Goal: Task Accomplishment & Management: Manage account settings

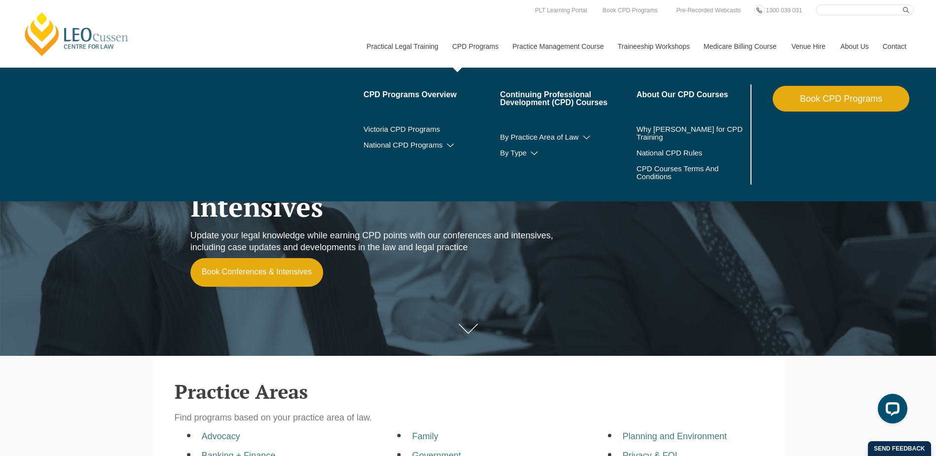
click at [461, 44] on link "CPD Programs" at bounding box center [475, 46] width 60 height 42
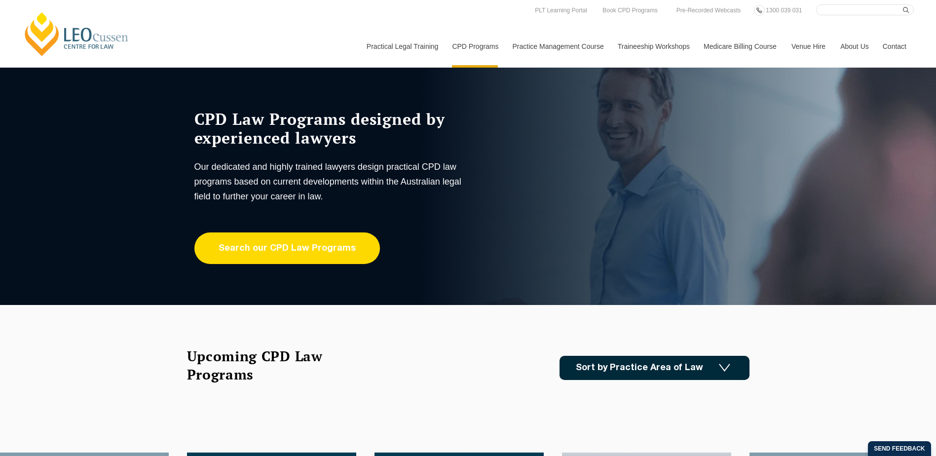
click at [291, 244] on link "Search our CPD Law Programs" at bounding box center [287, 248] width 186 height 32
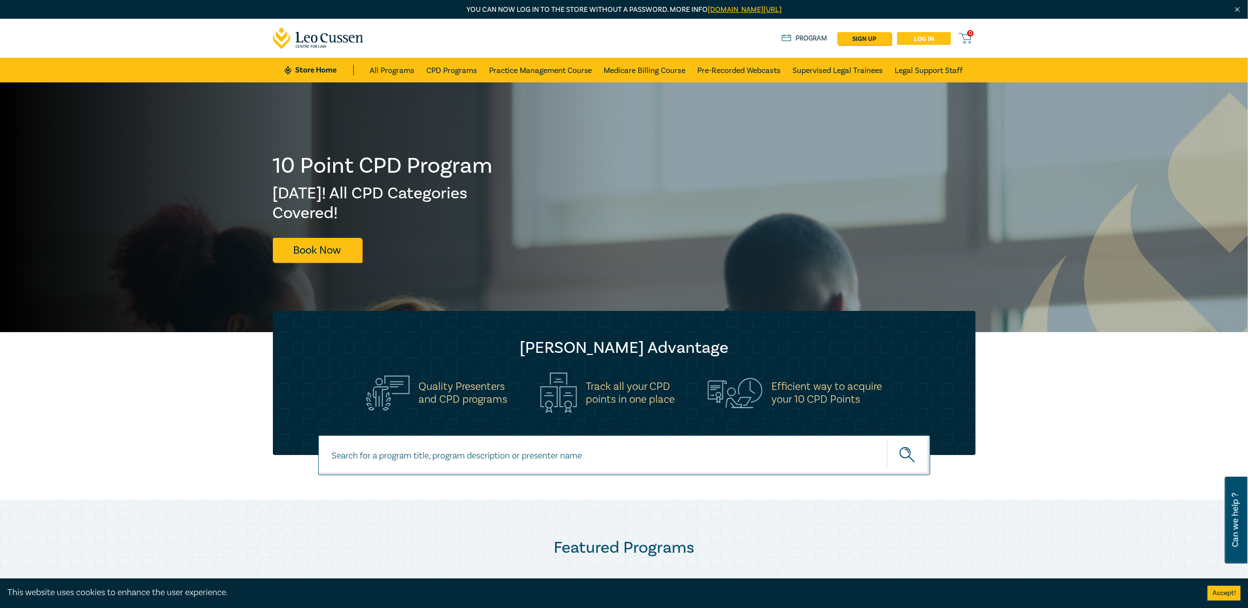
click at [924, 42] on link "Log in" at bounding box center [924, 38] width 54 height 13
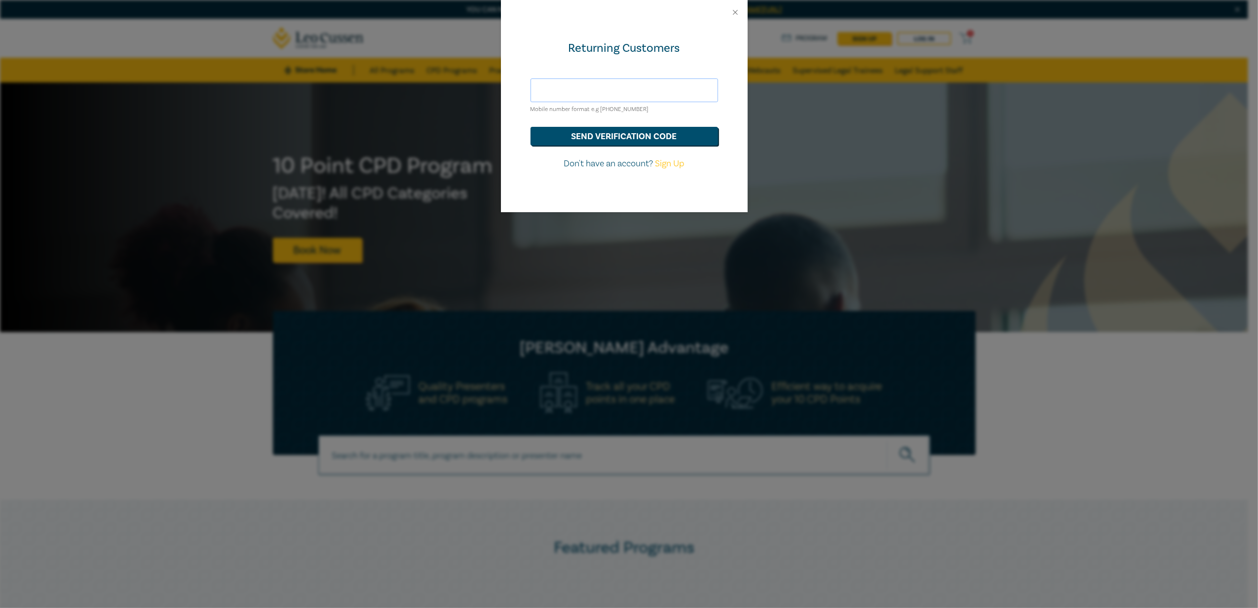
click at [561, 85] on input "text" at bounding box center [625, 90] width 188 height 24
type input "sama.ibrahim96@yahoo.com"
click at [531, 127] on button "send verification code" at bounding box center [625, 136] width 188 height 19
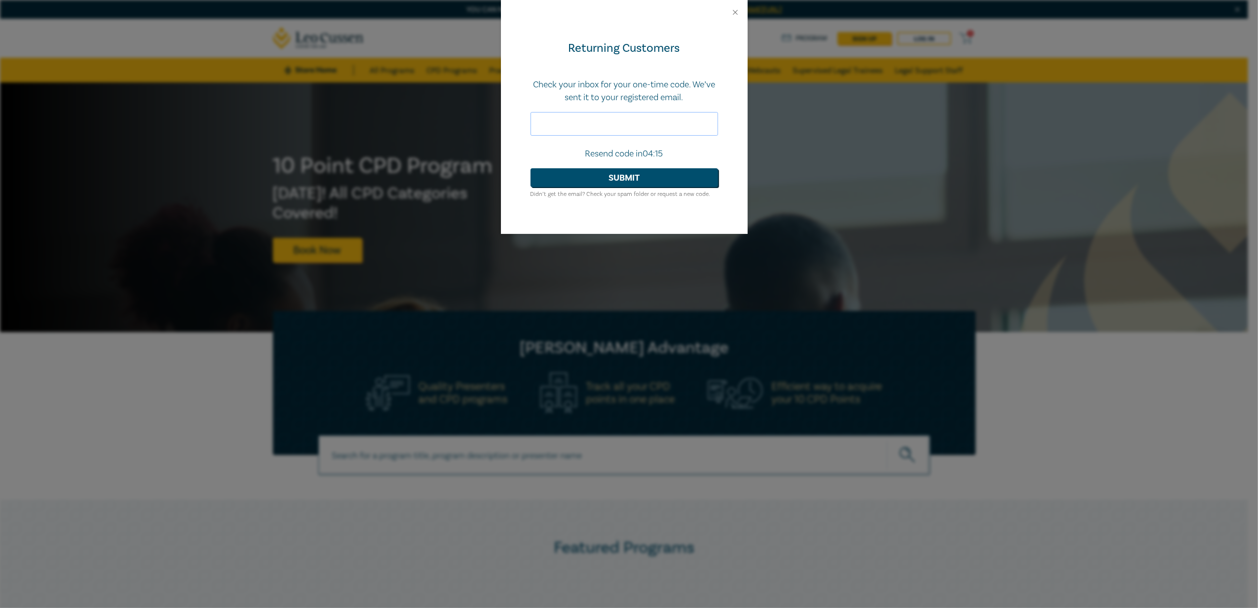
click at [641, 115] on input "text" at bounding box center [625, 124] width 188 height 24
drag, startPoint x: 581, startPoint y: 170, endPoint x: 581, endPoint y: 126, distance: 43.9
click at [581, 126] on form "Check your inbox for your one-time code. We’ve sent it to your registered email…" at bounding box center [625, 138] width 188 height 121
click at [581, 126] on input "text" at bounding box center [625, 124] width 188 height 24
click at [727, 12] on div at bounding box center [624, 12] width 247 height 25
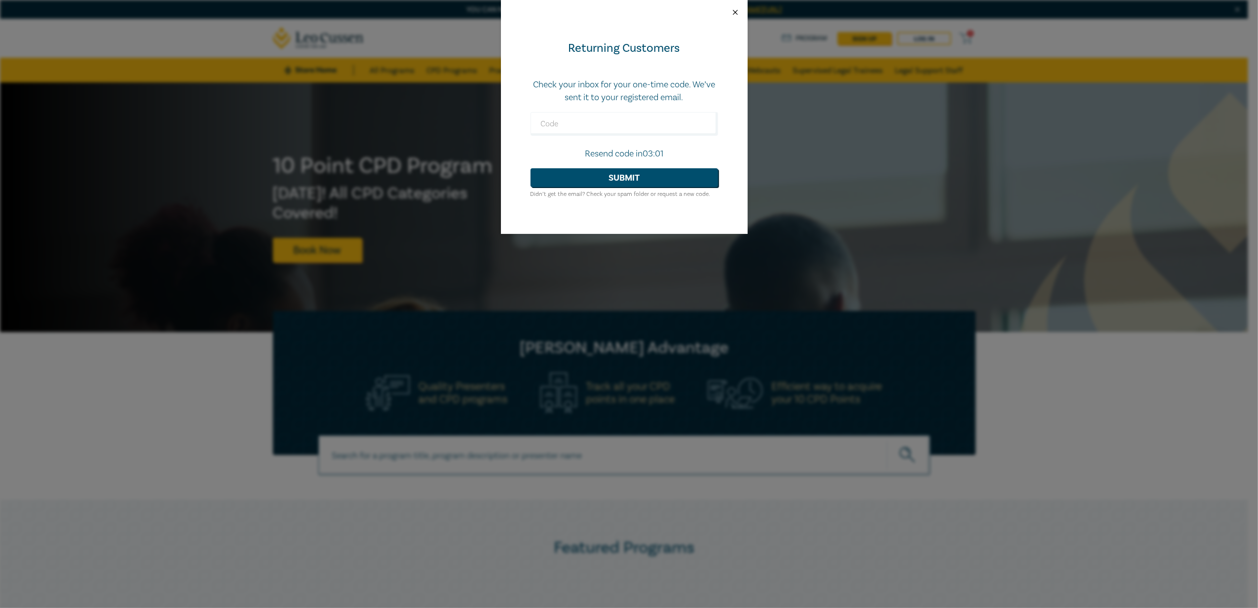
click at [732, 12] on button "Close" at bounding box center [735, 12] width 9 height 9
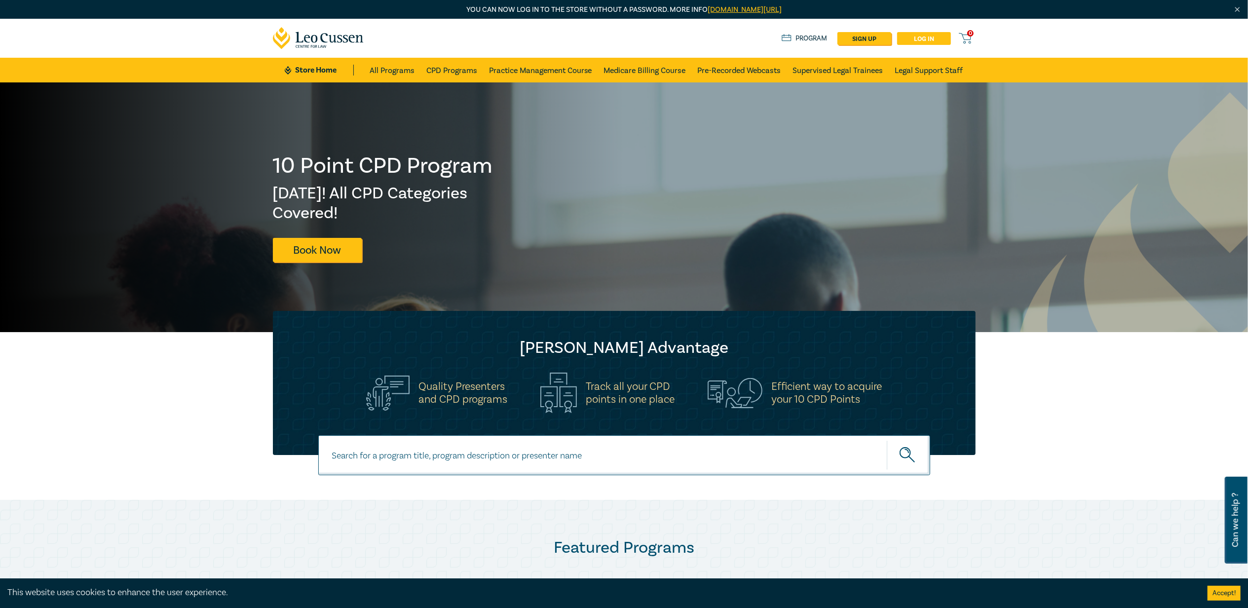
click at [908, 38] on link "Log in" at bounding box center [924, 38] width 54 height 13
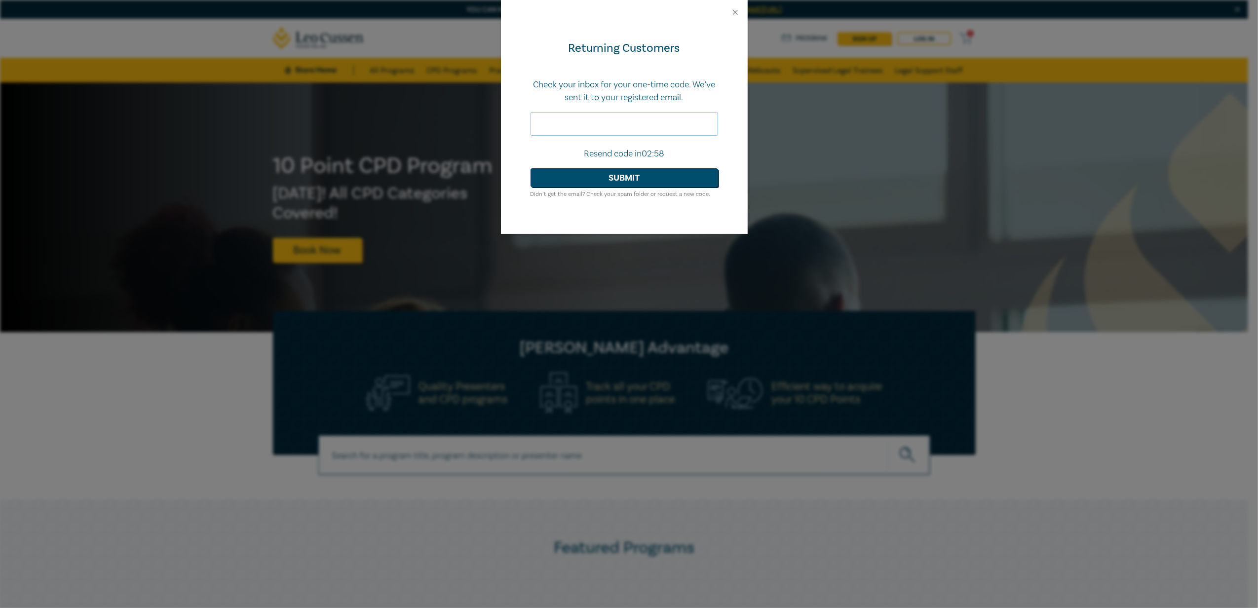
click at [628, 123] on input "text" at bounding box center [625, 124] width 188 height 24
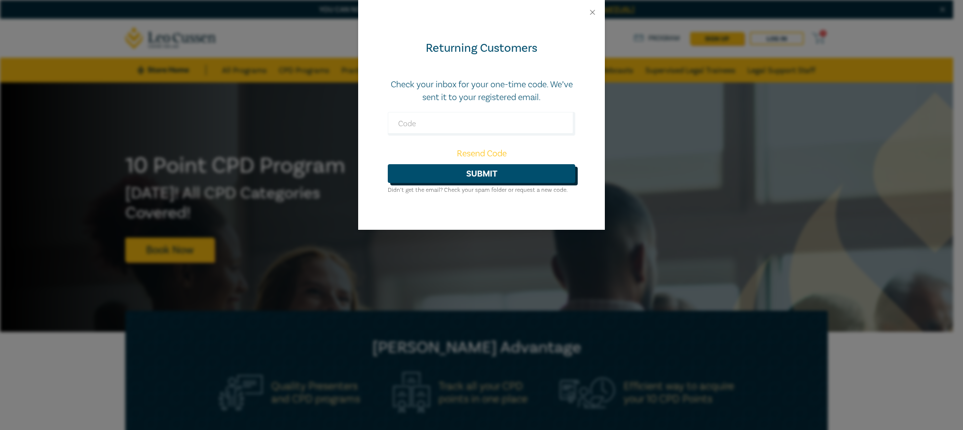
click at [494, 172] on button "Submit" at bounding box center [482, 173] width 188 height 19
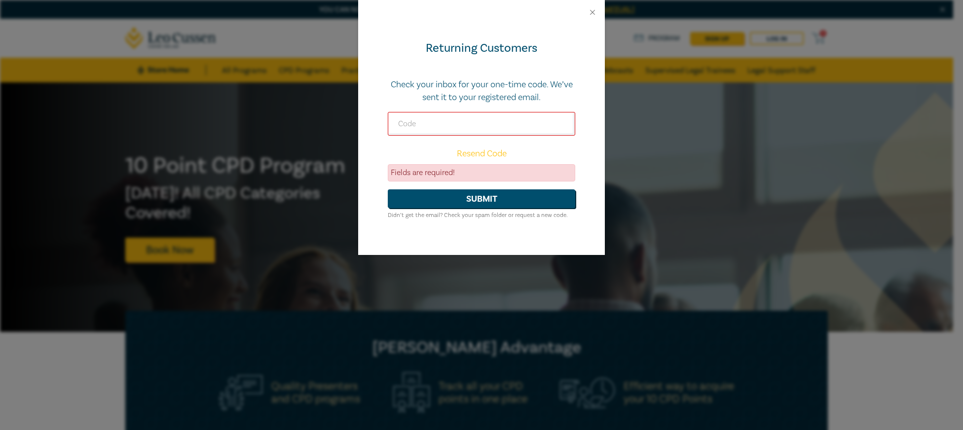
click at [497, 159] on div "Resend Code" at bounding box center [482, 154] width 188 height 13
click at [488, 156] on link "Resend Code" at bounding box center [482, 153] width 50 height 11
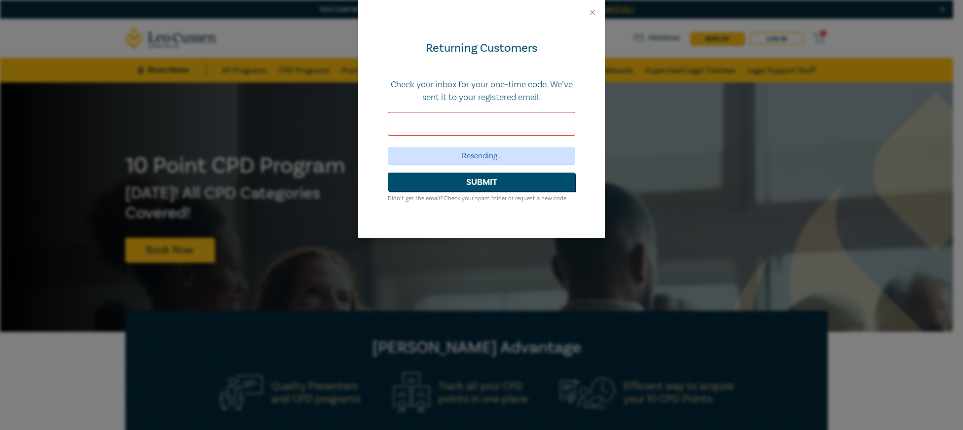
click at [466, 129] on input "text" at bounding box center [482, 124] width 188 height 24
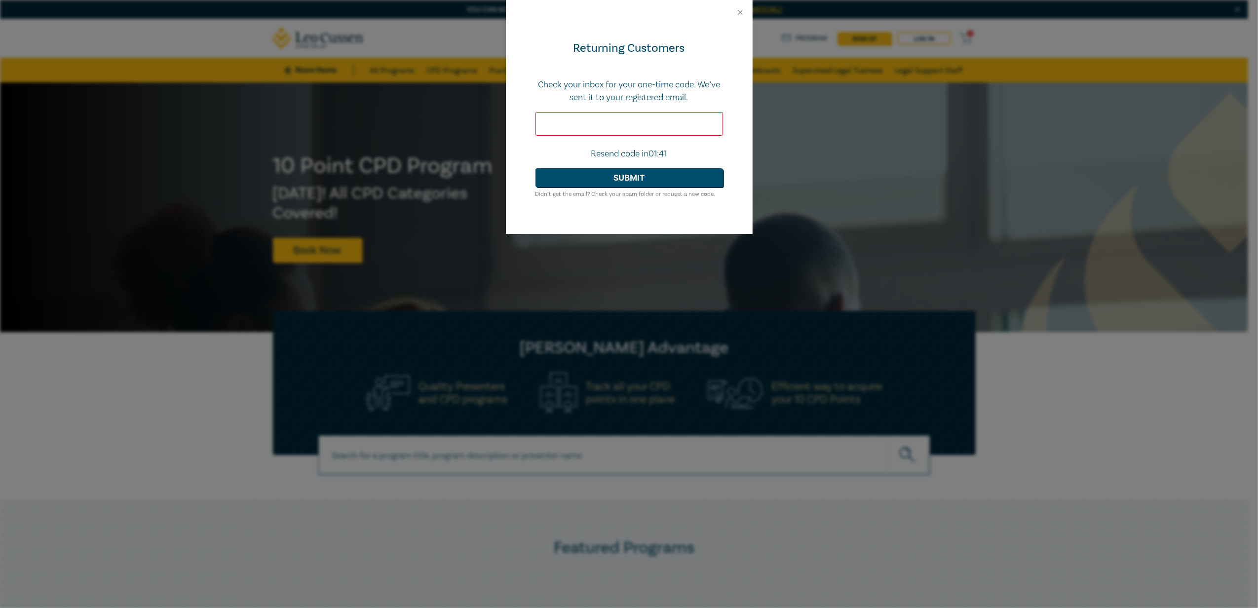
paste input "108227"
click at [536, 168] on button "Submit" at bounding box center [630, 177] width 188 height 19
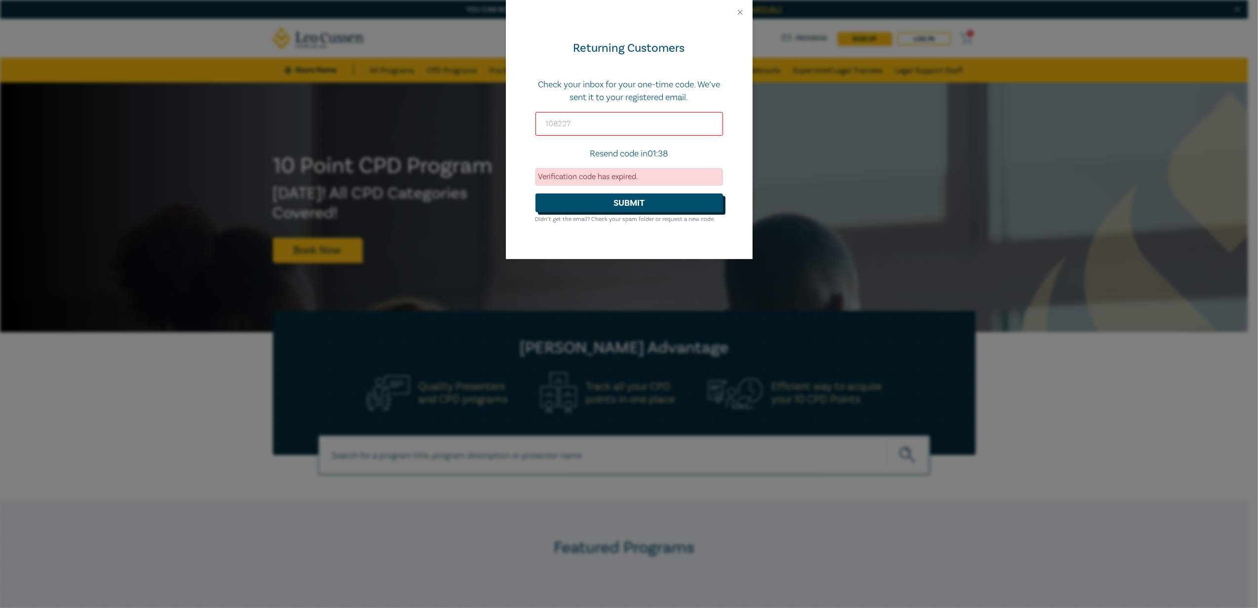
click at [614, 201] on button "Submit" at bounding box center [630, 202] width 188 height 19
drag, startPoint x: 599, startPoint y: 122, endPoint x: 476, endPoint y: 127, distance: 123.5
click at [481, 127] on div "Returning Customers Check your inbox for your one-time code. We’ve sent it to y…" at bounding box center [629, 304] width 1258 height 608
paste input "856808"
type input "856808"
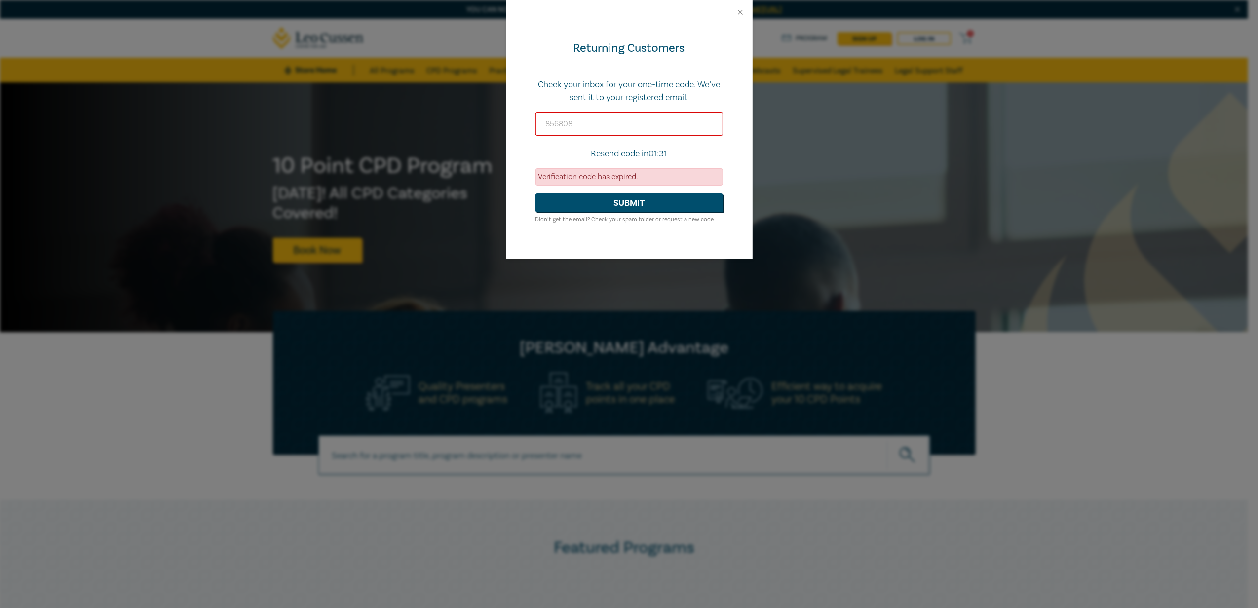
click at [536, 193] on button "Submit" at bounding box center [630, 202] width 188 height 19
